Goal: Task Accomplishment & Management: Use online tool/utility

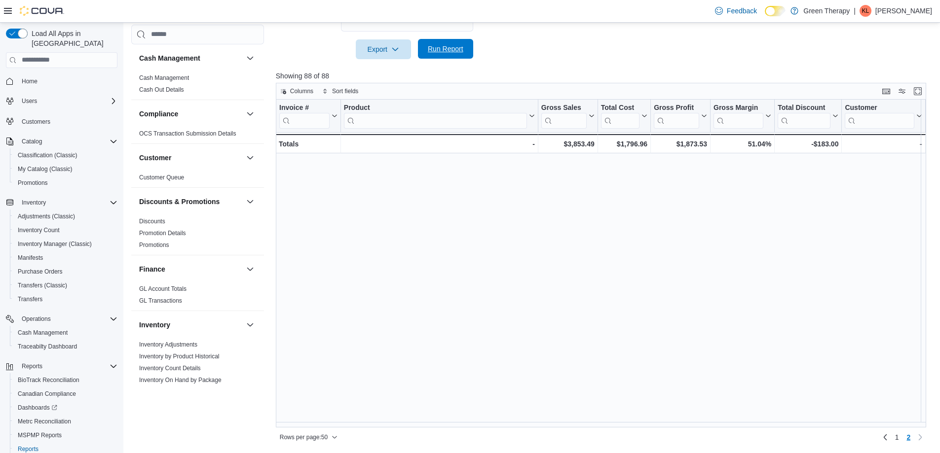
scroll to position [405, 0]
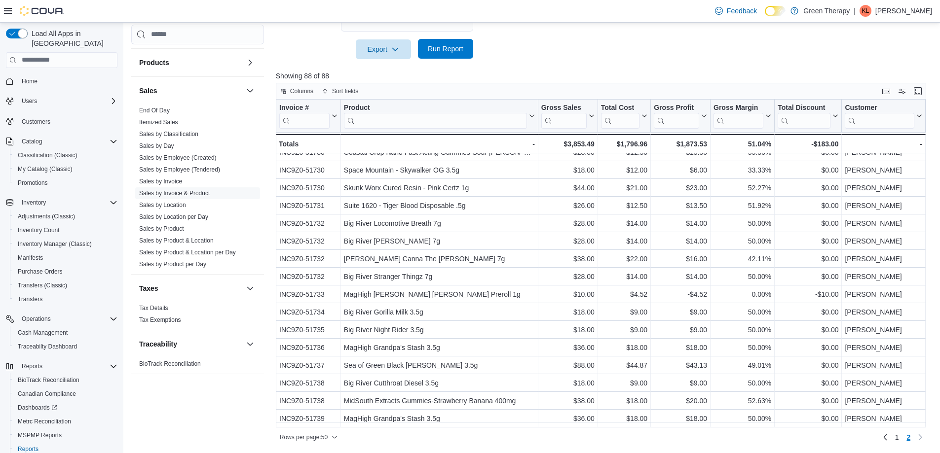
click at [456, 51] on span "Run Report" at bounding box center [446, 49] width 36 height 10
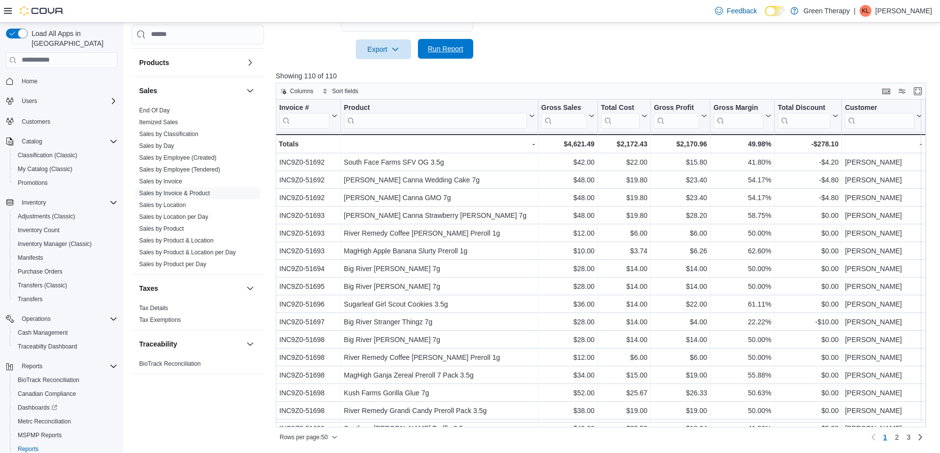
click at [444, 50] on span "Run Report" at bounding box center [446, 49] width 36 height 10
click at [899, 439] on span "2" at bounding box center [897, 438] width 4 height 10
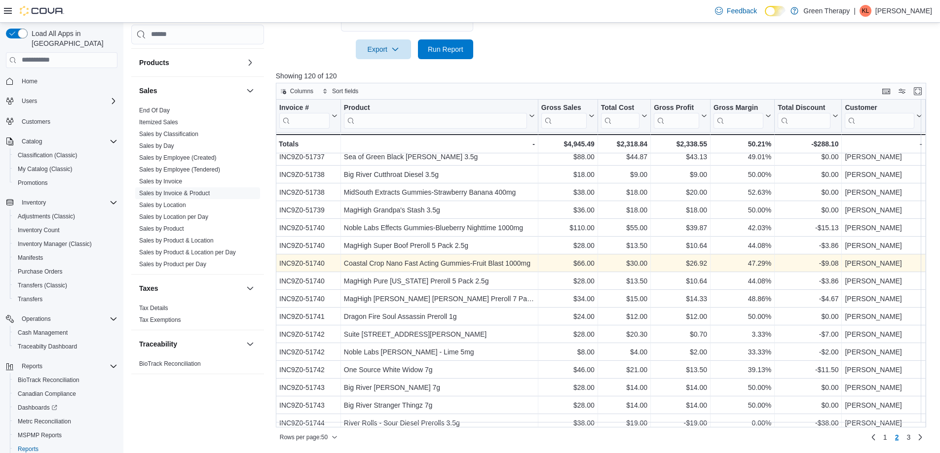
scroll to position [618, 0]
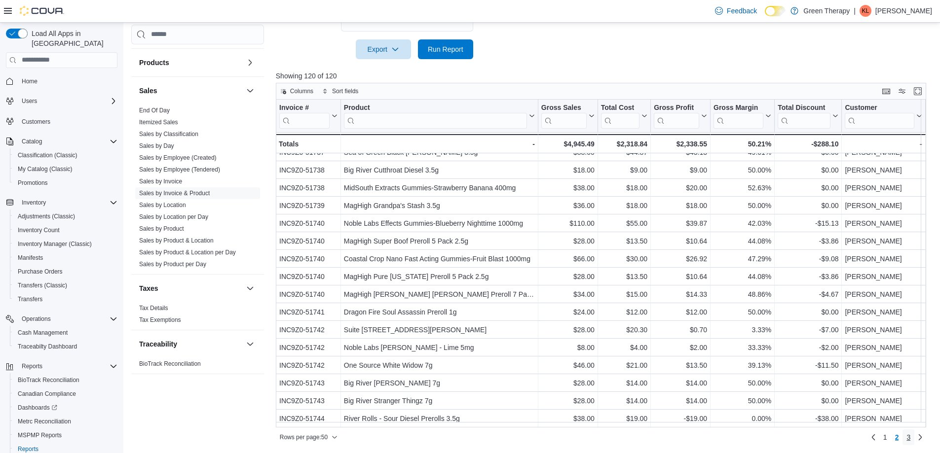
click at [910, 436] on span "3" at bounding box center [908, 438] width 4 height 10
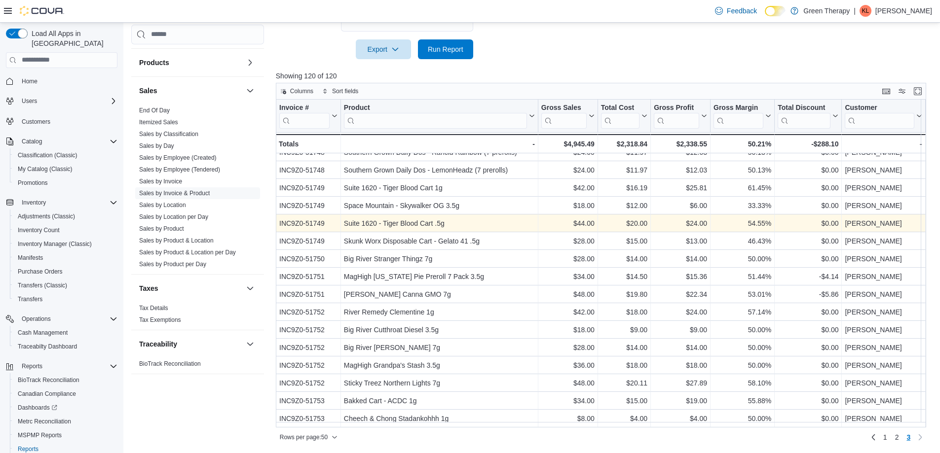
scroll to position [86, 0]
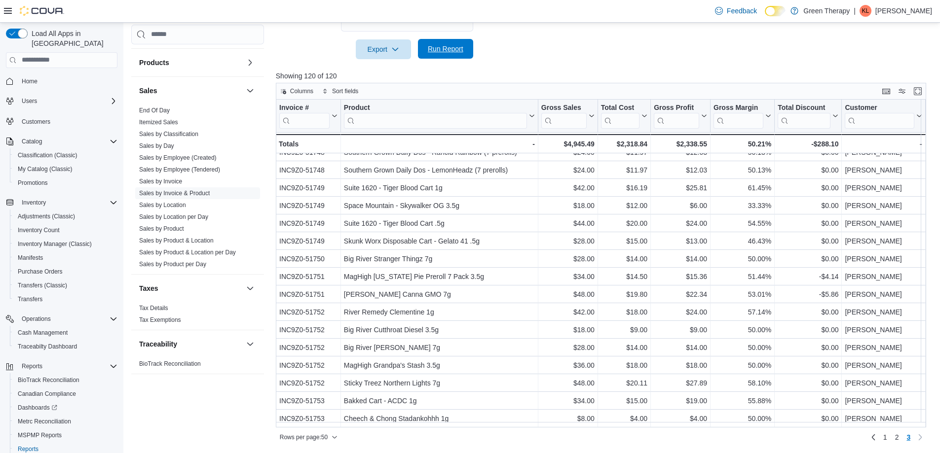
click at [447, 51] on span "Run Report" at bounding box center [446, 49] width 36 height 10
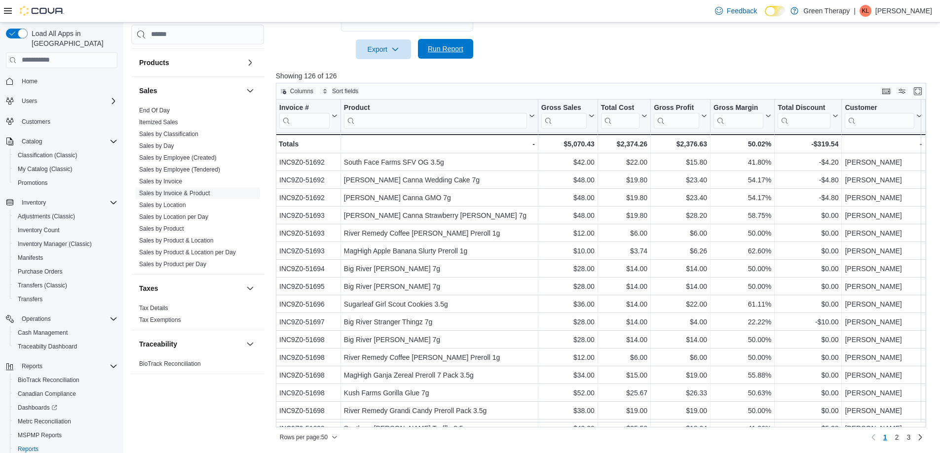
click at [446, 47] on span "Run Report" at bounding box center [446, 49] width 36 height 10
click at [432, 52] on span "Run Report" at bounding box center [446, 49] width 36 height 10
click at [910, 435] on span "3" at bounding box center [908, 438] width 4 height 10
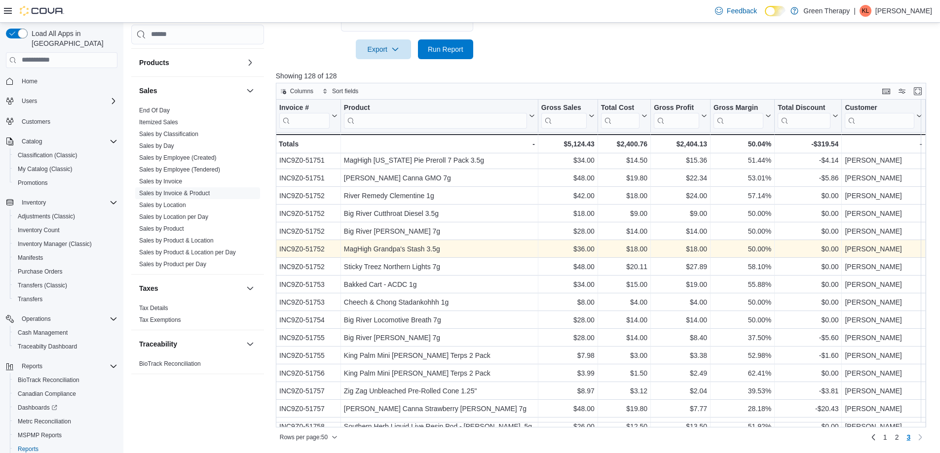
scroll to position [228, 0]
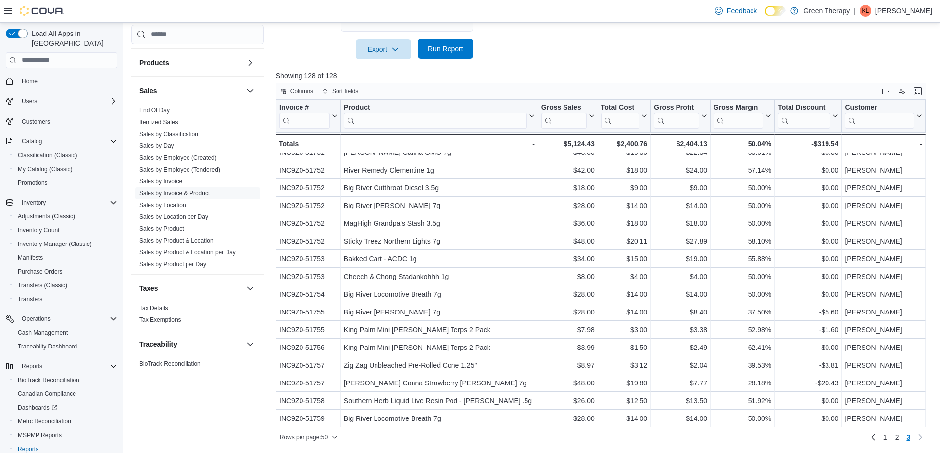
click at [452, 50] on span "Run Report" at bounding box center [446, 49] width 36 height 10
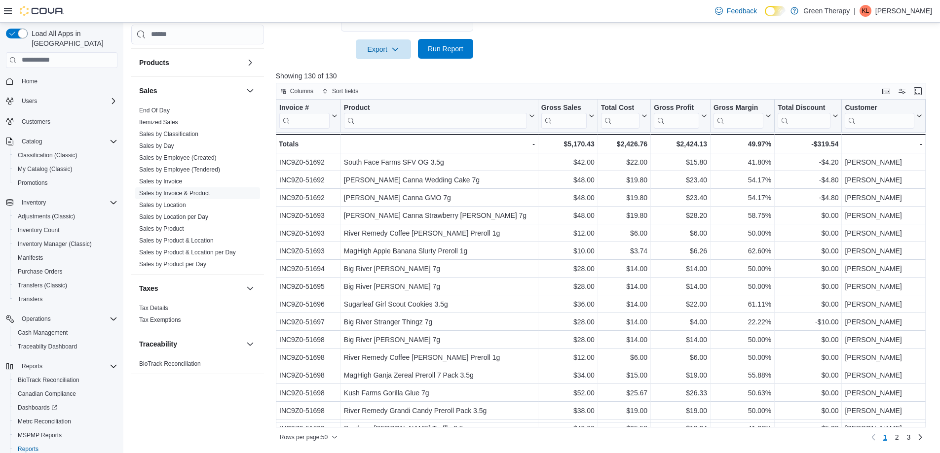
click at [433, 49] on span "Run Report" at bounding box center [446, 49] width 36 height 10
click at [910, 439] on span "3" at bounding box center [908, 438] width 4 height 10
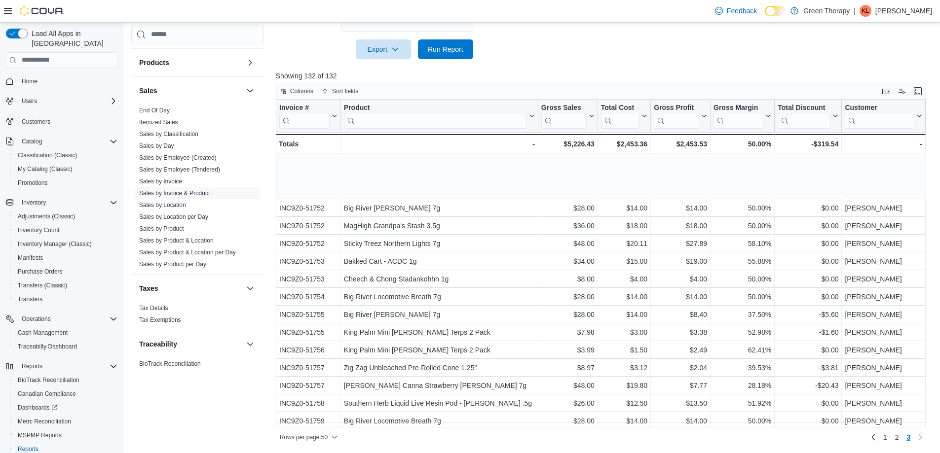
scroll to position [299, 0]
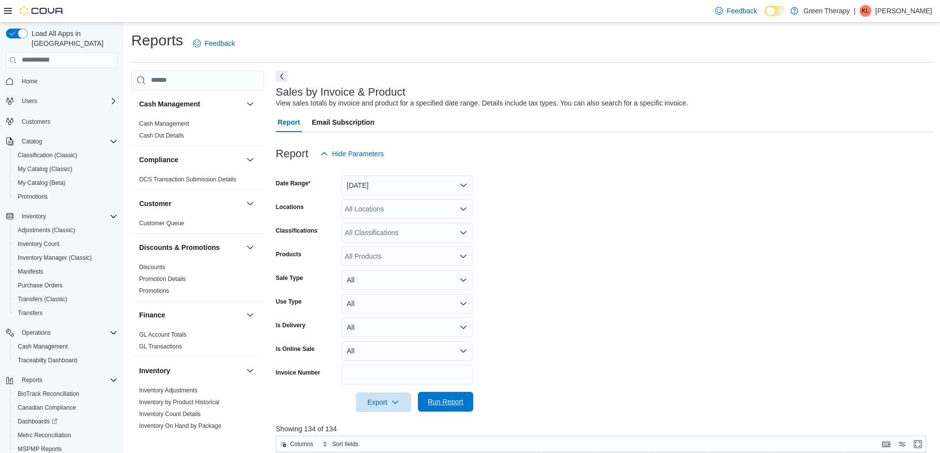
click at [429, 400] on span "Run Report" at bounding box center [446, 402] width 36 height 10
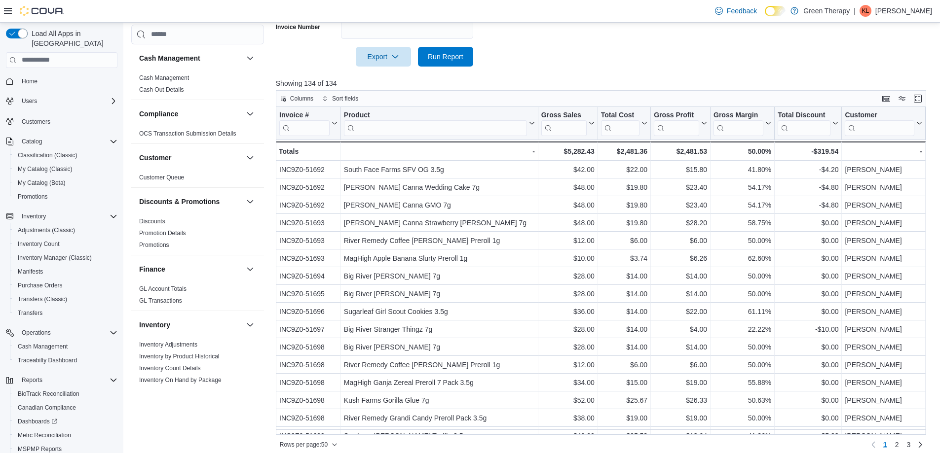
scroll to position [353, 0]
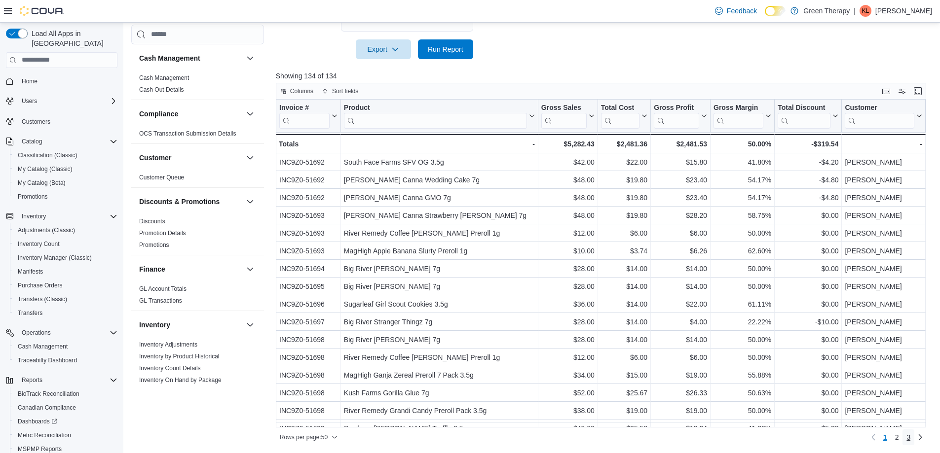
click at [910, 437] on span "3" at bounding box center [908, 438] width 4 height 10
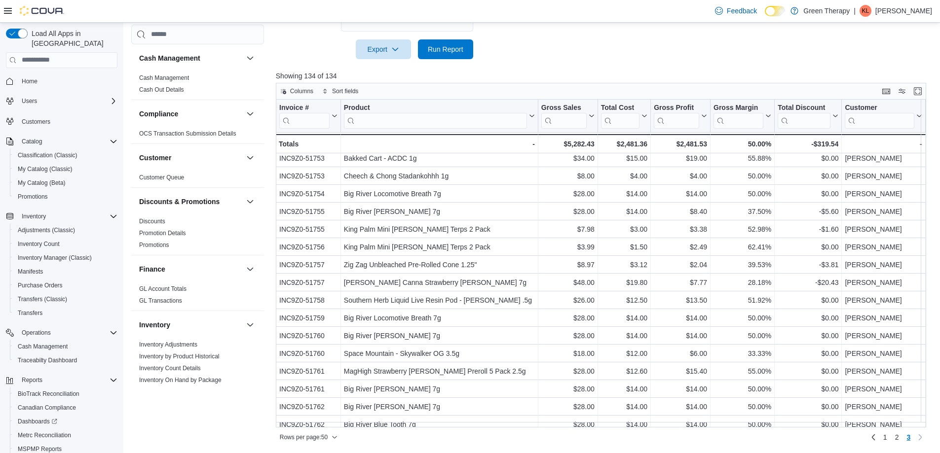
scroll to position [334, 0]
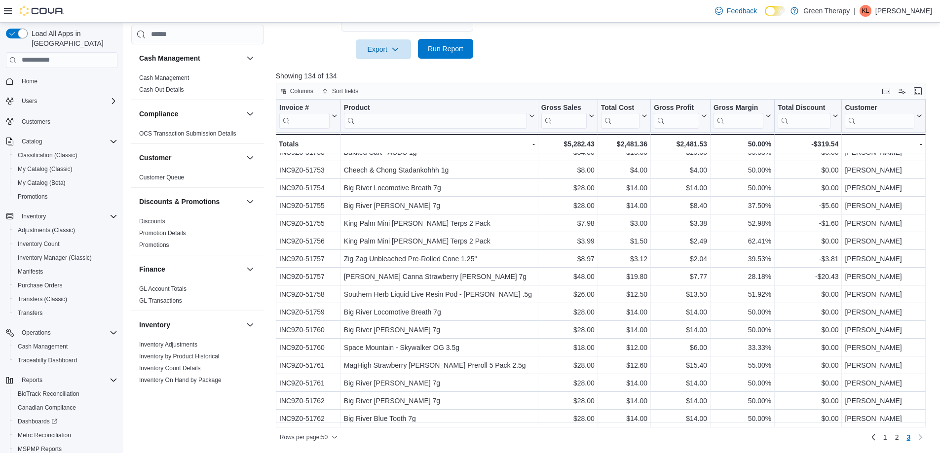
click at [445, 45] on span "Run Report" at bounding box center [446, 49] width 36 height 10
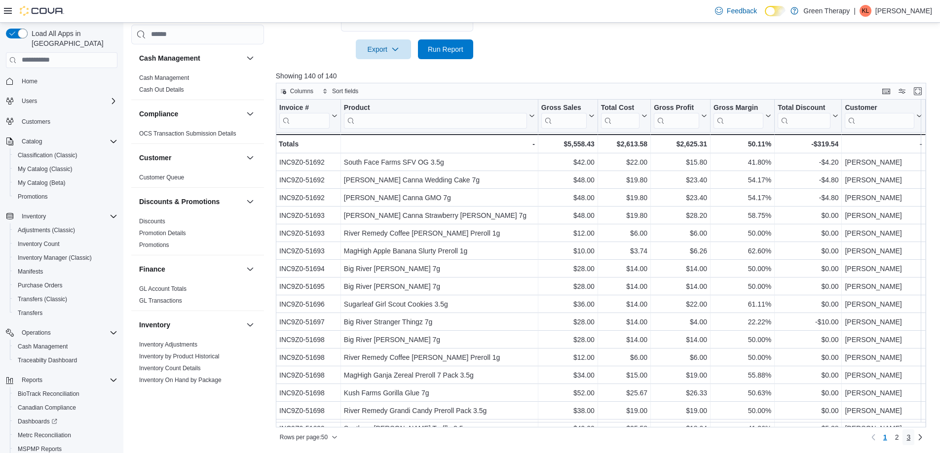
click at [910, 438] on span "3" at bounding box center [908, 438] width 4 height 10
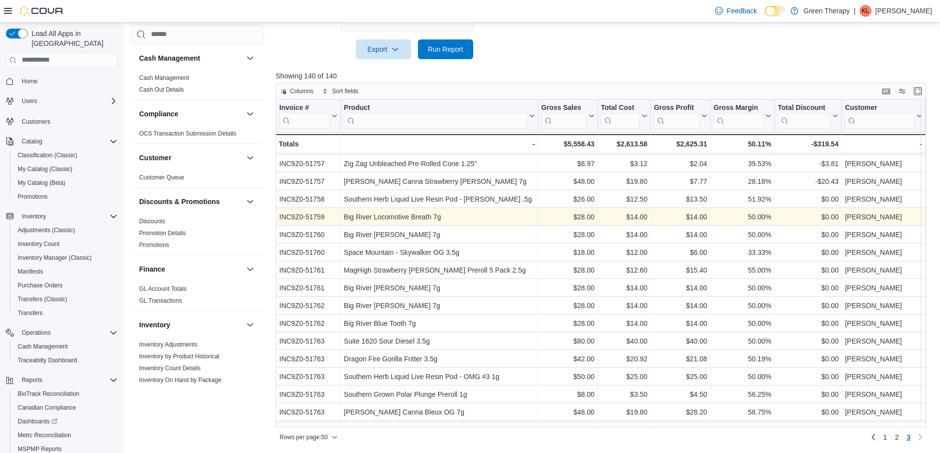
scroll to position [441, 0]
